Goal: Obtain resource: Obtain resource

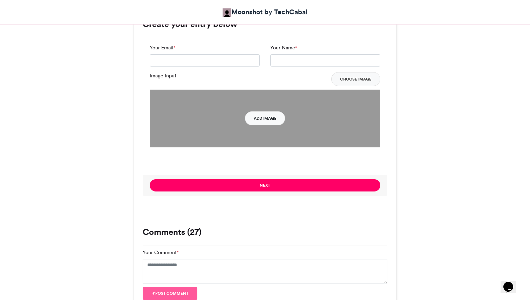
click at [278, 121] on button "Add Image" at bounding box center [265, 118] width 40 height 14
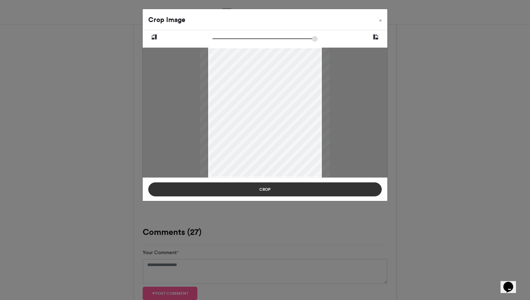
click at [348, 188] on button "Crop" at bounding box center [264, 190] width 233 height 14
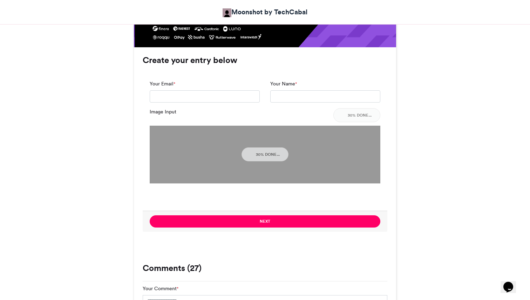
scroll to position [480, 0]
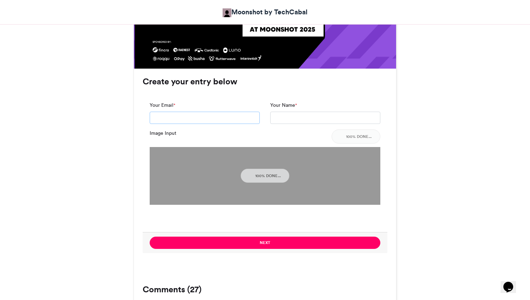
click at [226, 119] on input "Your Email *" at bounding box center [205, 118] width 110 height 13
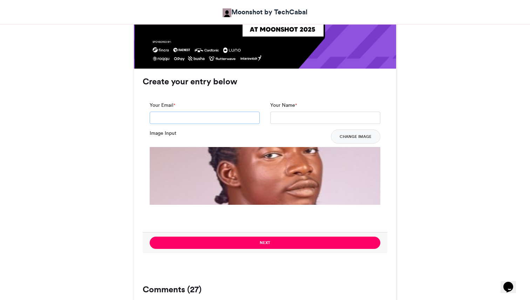
type input "**********"
click at [273, 119] on input "Your Name *" at bounding box center [325, 118] width 110 height 13
type input "**********"
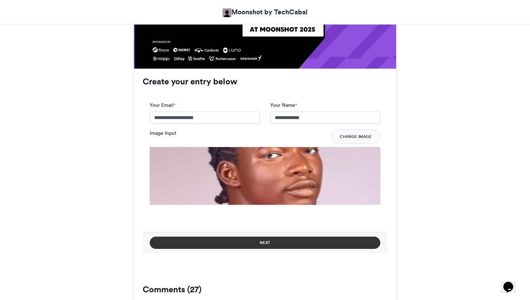
click at [299, 239] on button "Next" at bounding box center [265, 243] width 231 height 12
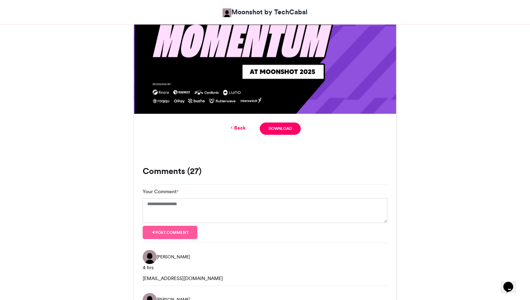
scroll to position [435, 0]
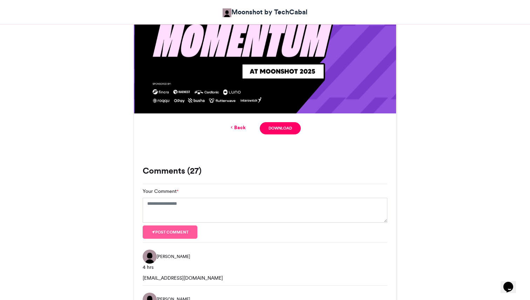
click at [238, 128] on link "Back" at bounding box center [237, 127] width 16 height 7
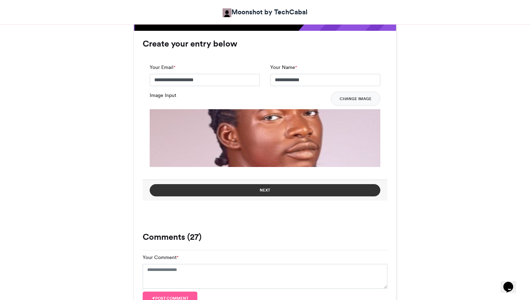
scroll to position [495, 0]
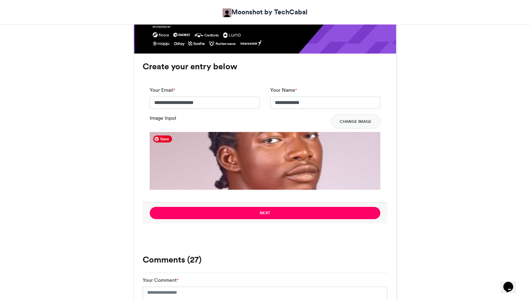
click at [259, 155] on img at bounding box center [265, 247] width 231 height 231
click at [294, 150] on img at bounding box center [265, 247] width 231 height 231
click at [344, 124] on button "Change Image" at bounding box center [355, 122] width 49 height 14
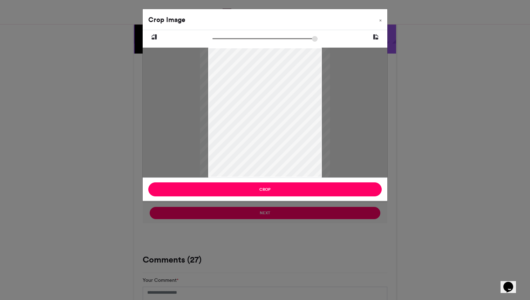
drag, startPoint x: 301, startPoint y: 176, endPoint x: 276, endPoint y: 138, distance: 45.1
click at [276, 138] on div at bounding box center [265, 113] width 130 height 130
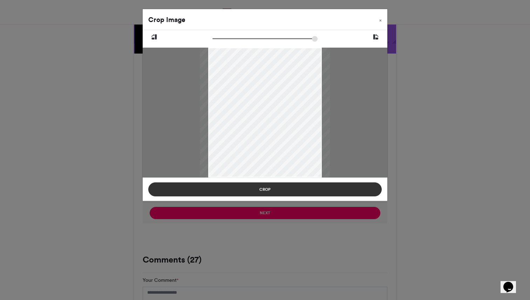
click at [303, 190] on button "Crop" at bounding box center [264, 190] width 233 height 14
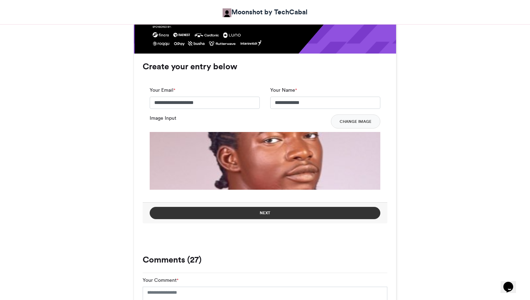
click at [292, 213] on button "Next" at bounding box center [265, 213] width 231 height 12
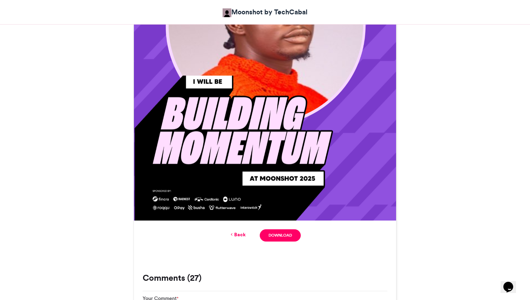
scroll to position [331, 0]
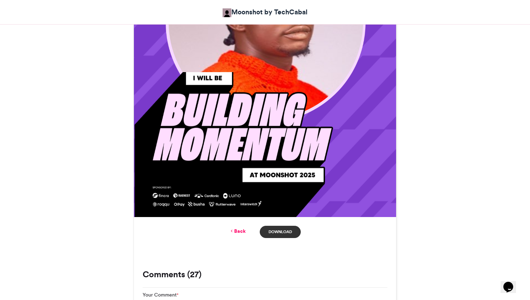
click at [293, 231] on link "Download" at bounding box center [280, 232] width 41 height 12
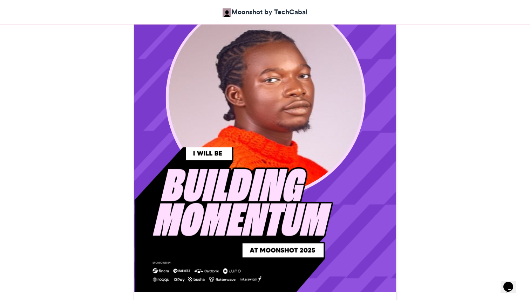
scroll to position [258, 0]
